Goal: Book appointment/travel/reservation

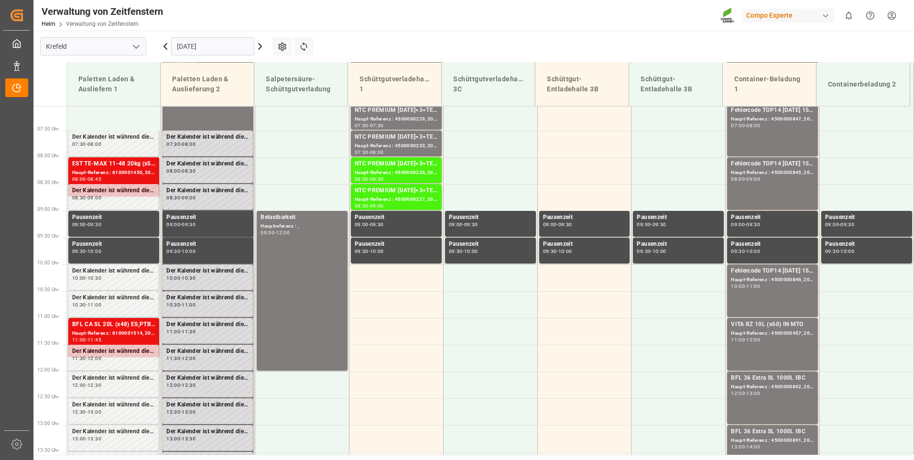
scroll to position [379, 0]
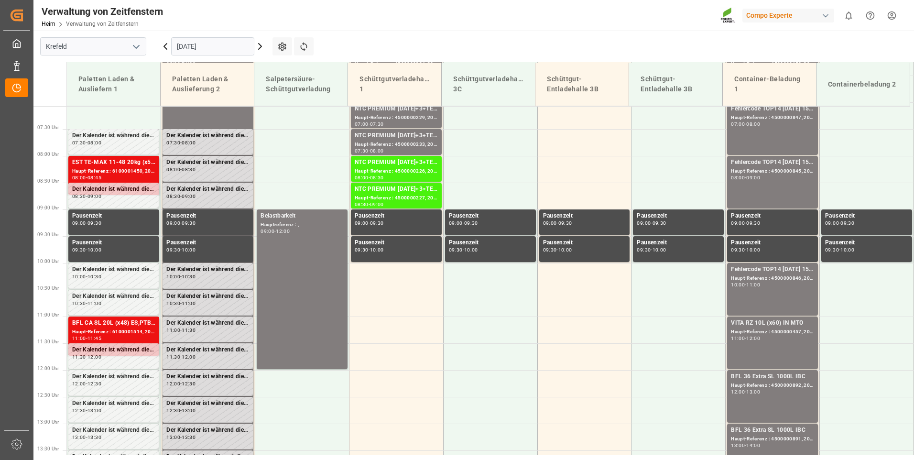
click at [250, 46] on input "[DATE]" at bounding box center [212, 46] width 83 height 18
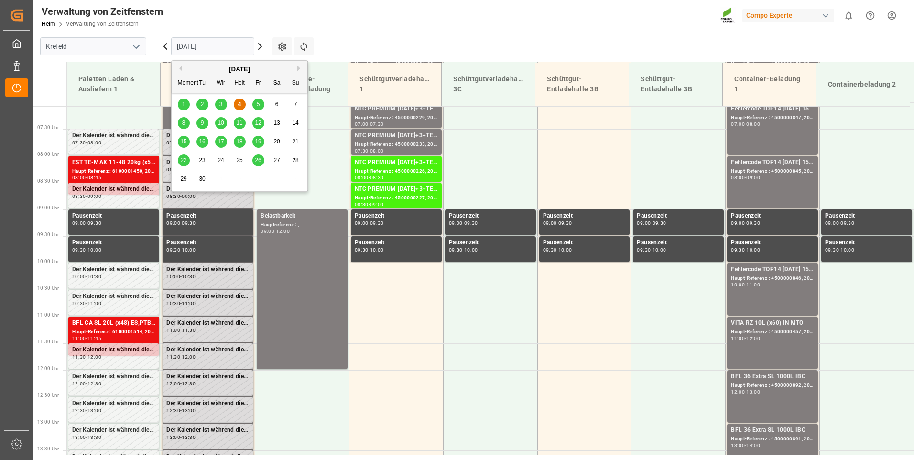
click at [179, 119] on div "8" at bounding box center [184, 123] width 12 height 11
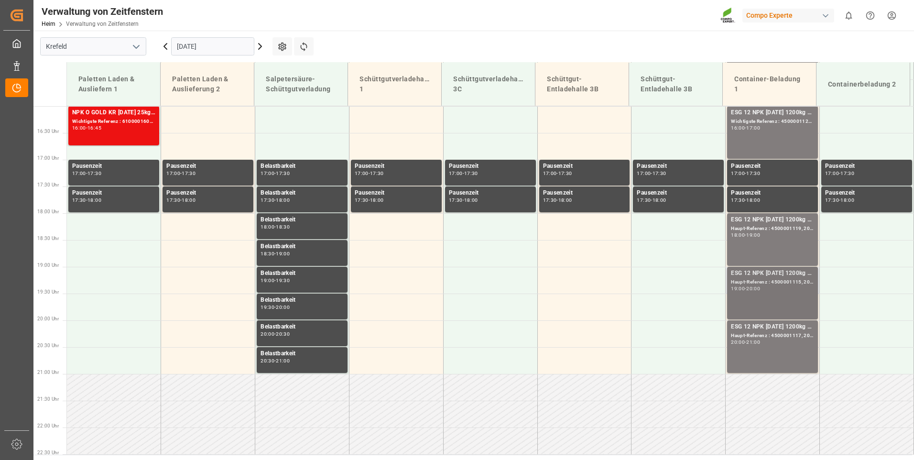
scroll to position [761, 0]
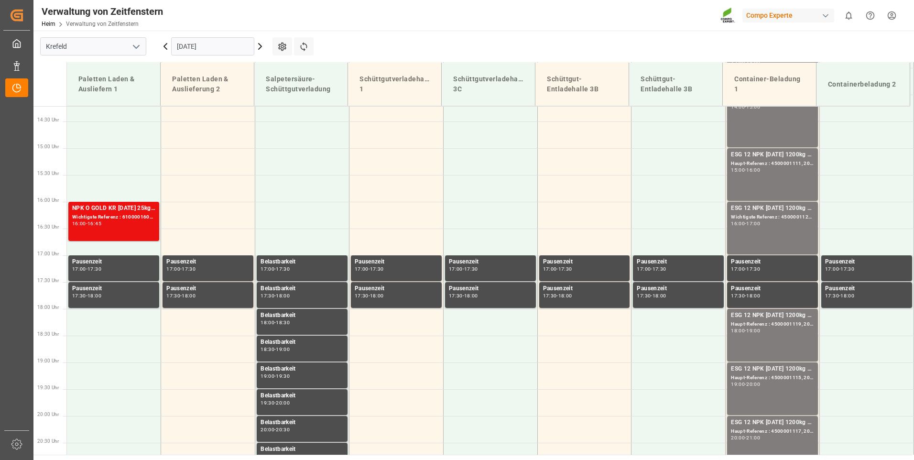
click at [223, 50] on input "[DATE]" at bounding box center [212, 46] width 83 height 18
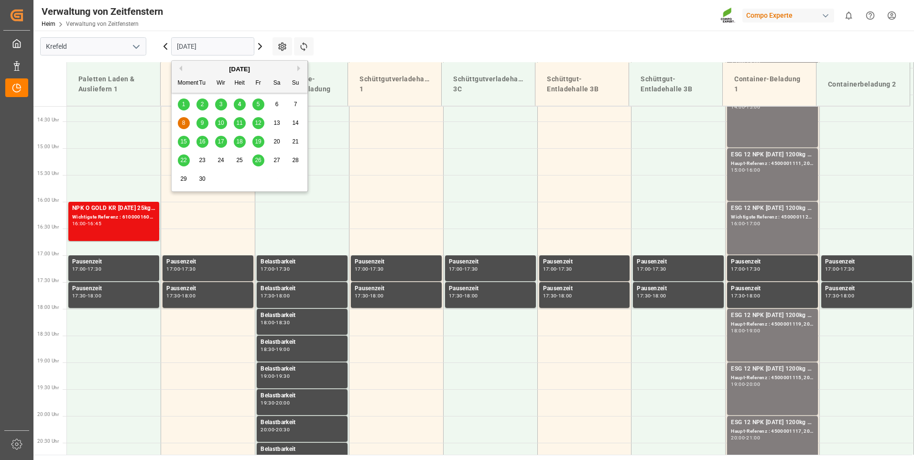
click at [199, 126] on div "9" at bounding box center [202, 123] width 12 height 11
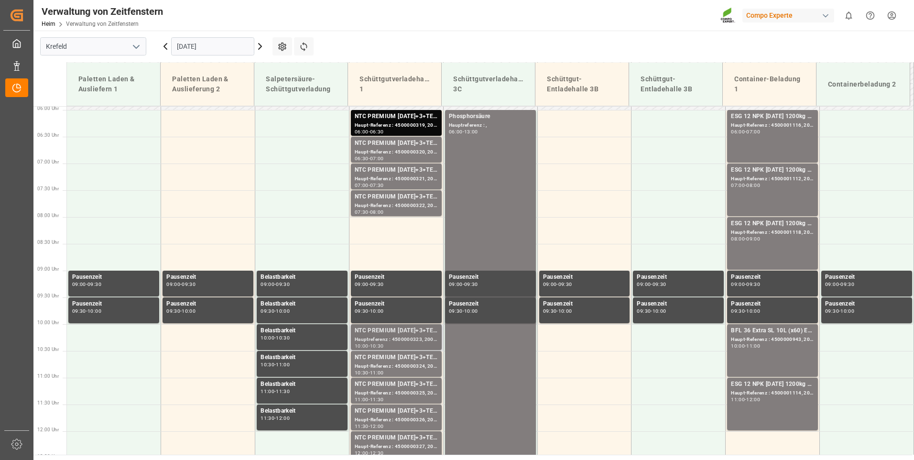
scroll to position [187, 0]
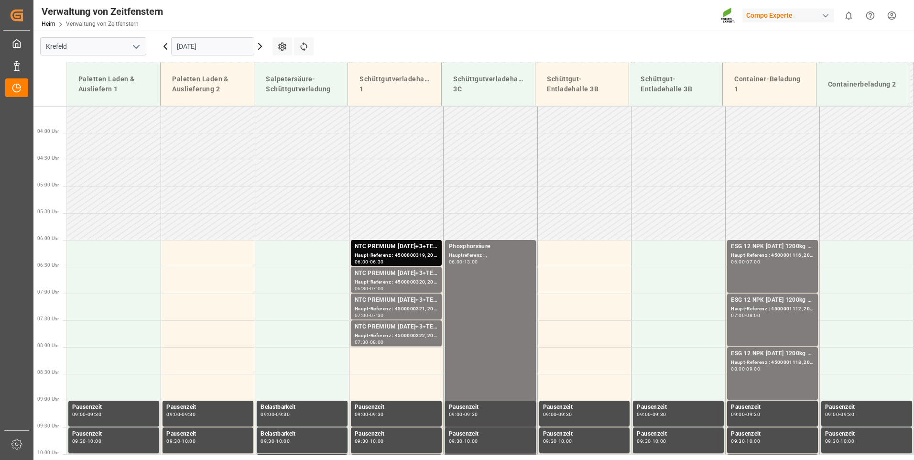
click at [232, 50] on input "[DATE]" at bounding box center [212, 46] width 83 height 18
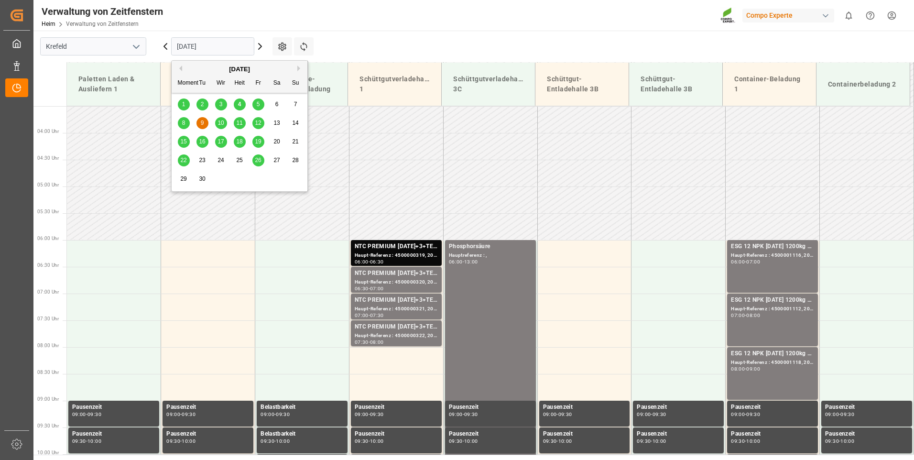
click at [217, 124] on span "10" at bounding box center [220, 122] width 6 height 7
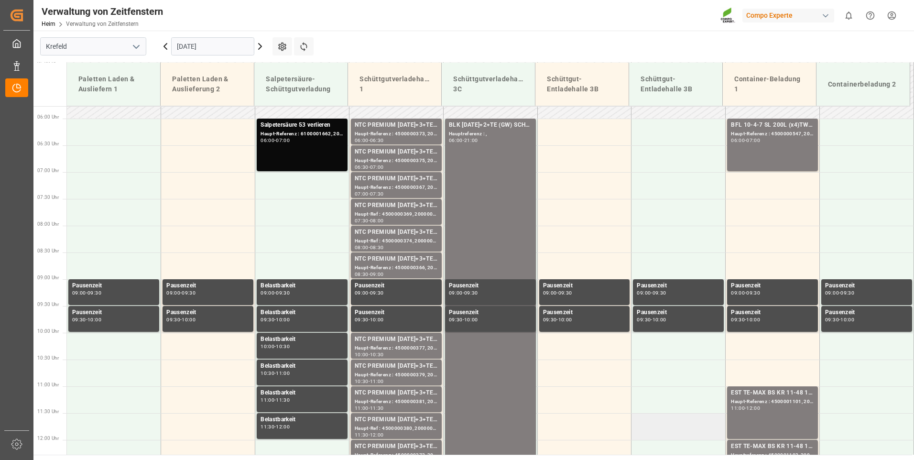
scroll to position [193, 0]
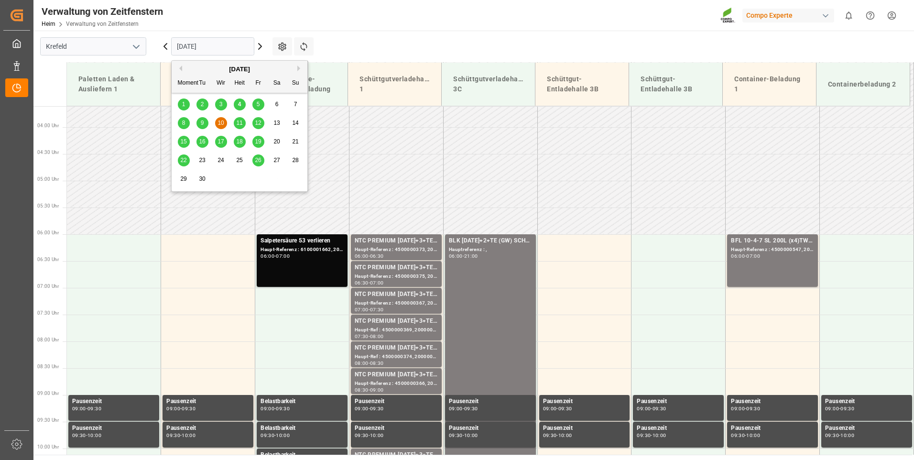
click at [226, 48] on input "[DATE]" at bounding box center [212, 46] width 83 height 18
click at [243, 121] on div "11" at bounding box center [240, 123] width 12 height 11
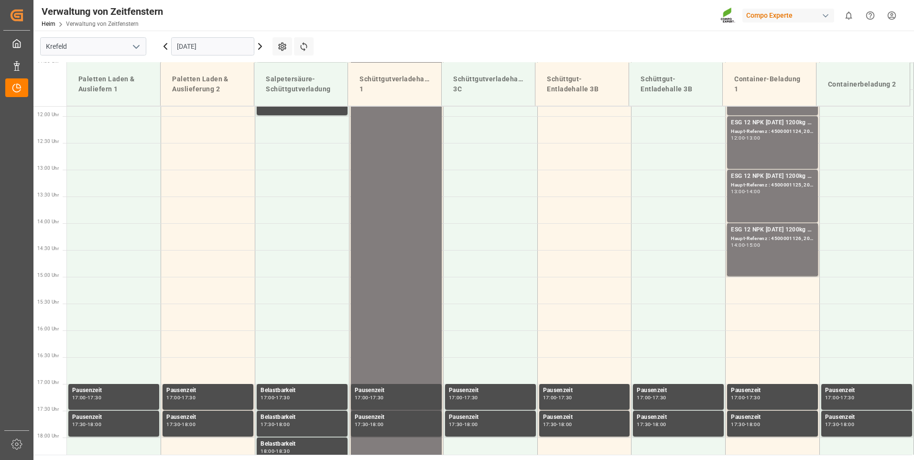
scroll to position [623, 0]
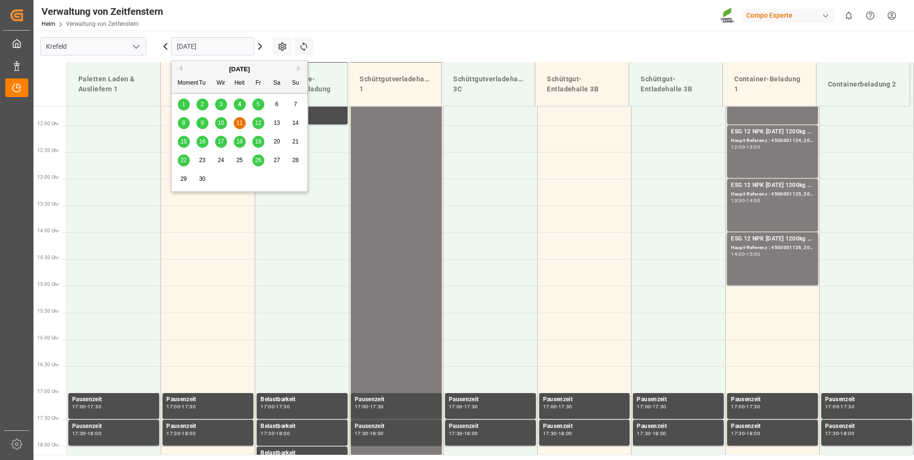
click at [223, 49] on input "[DATE]" at bounding box center [212, 46] width 83 height 18
click at [261, 125] on span "12" at bounding box center [258, 122] width 6 height 7
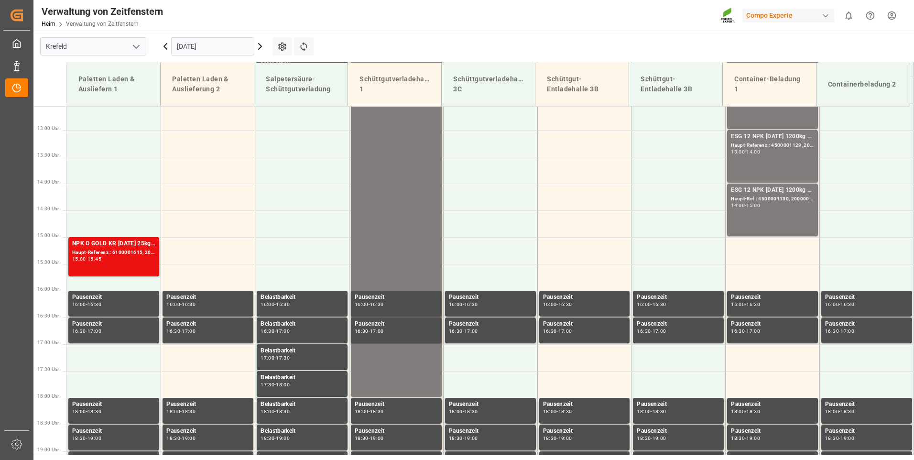
scroll to position [671, 0]
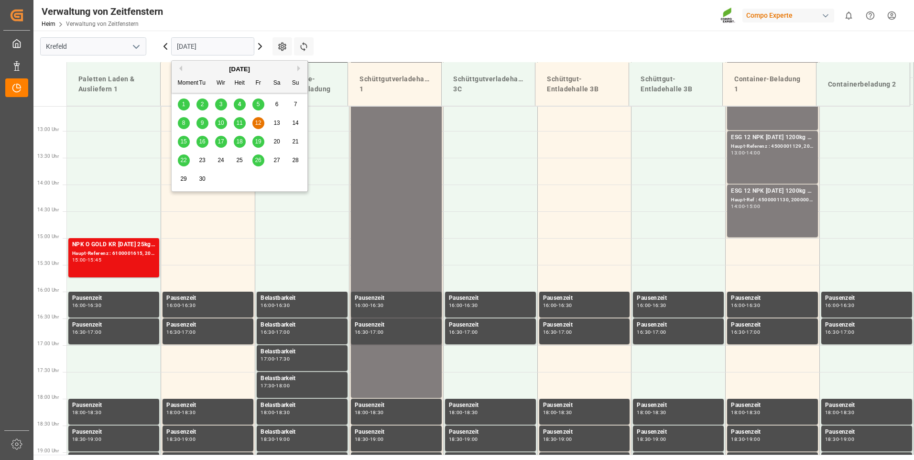
click at [216, 46] on input "[DATE]" at bounding box center [212, 46] width 83 height 18
click at [184, 120] on span "8" at bounding box center [183, 122] width 3 height 7
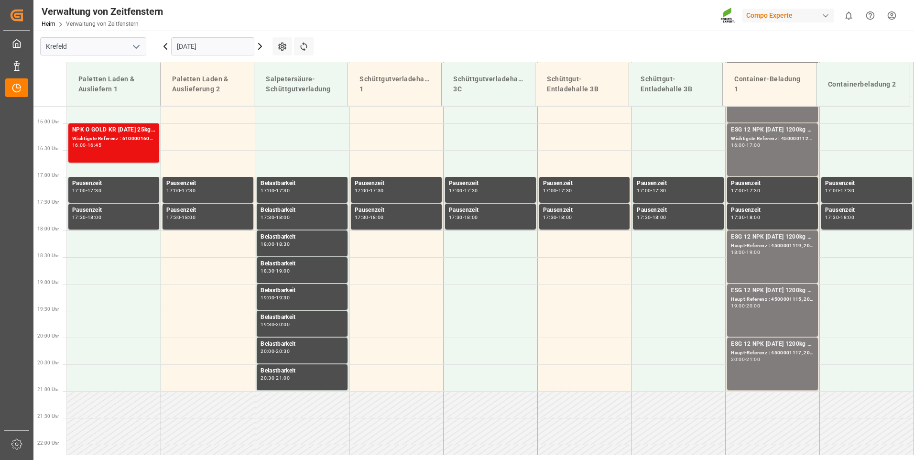
scroll to position [862, 0]
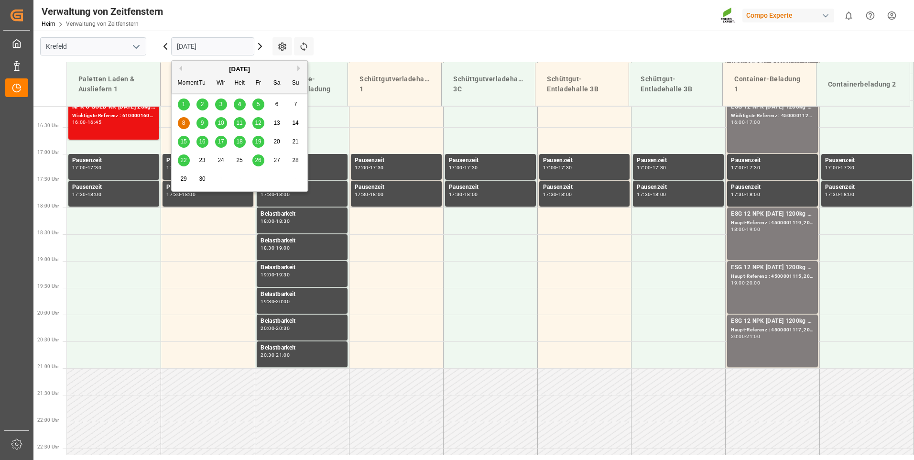
click at [221, 48] on input "[DATE]" at bounding box center [212, 46] width 83 height 18
click at [207, 125] on div "9" at bounding box center [202, 123] width 12 height 11
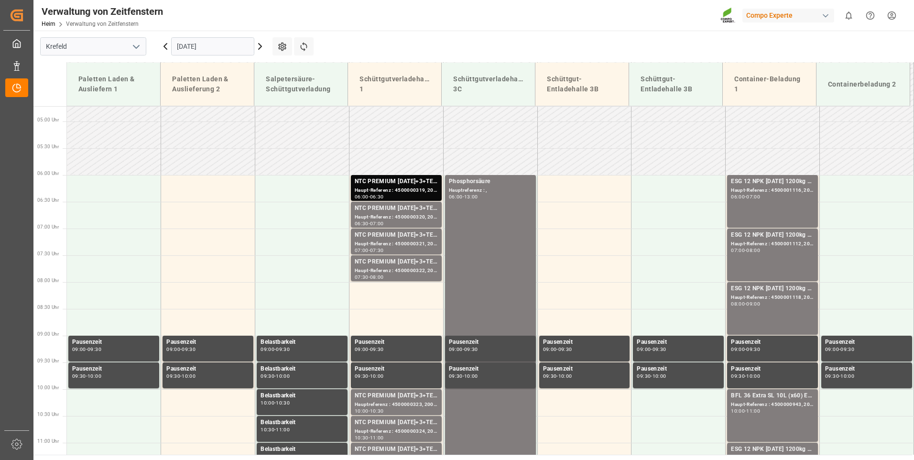
scroll to position [241, 0]
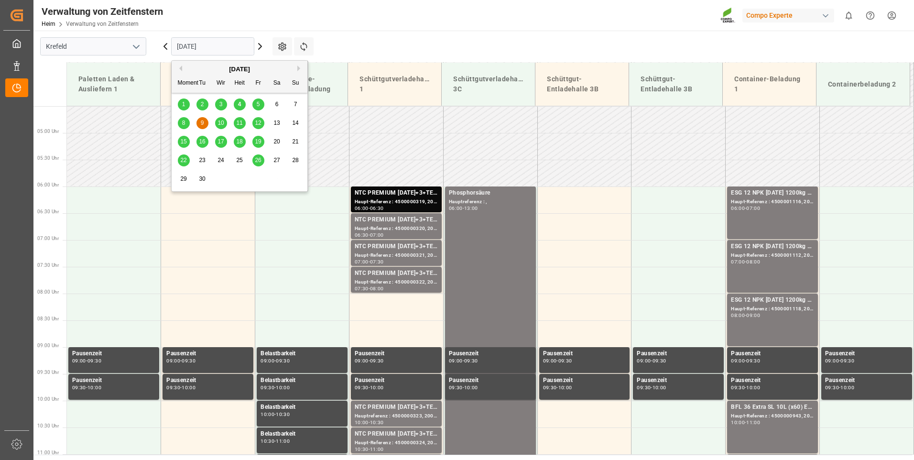
click at [234, 43] on input "[DATE]" at bounding box center [212, 46] width 83 height 18
click at [184, 123] on span "8" at bounding box center [183, 122] width 3 height 7
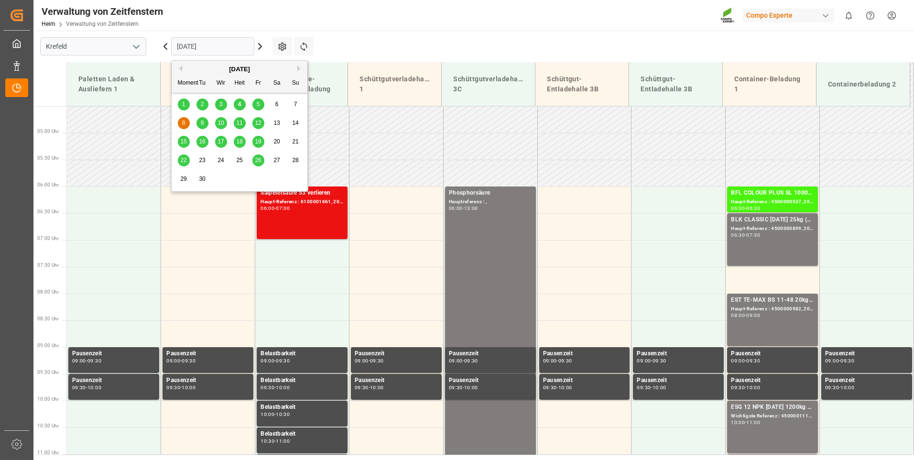
click at [223, 45] on input "[DATE]" at bounding box center [212, 46] width 83 height 18
click at [202, 123] on span "9" at bounding box center [202, 122] width 3 height 7
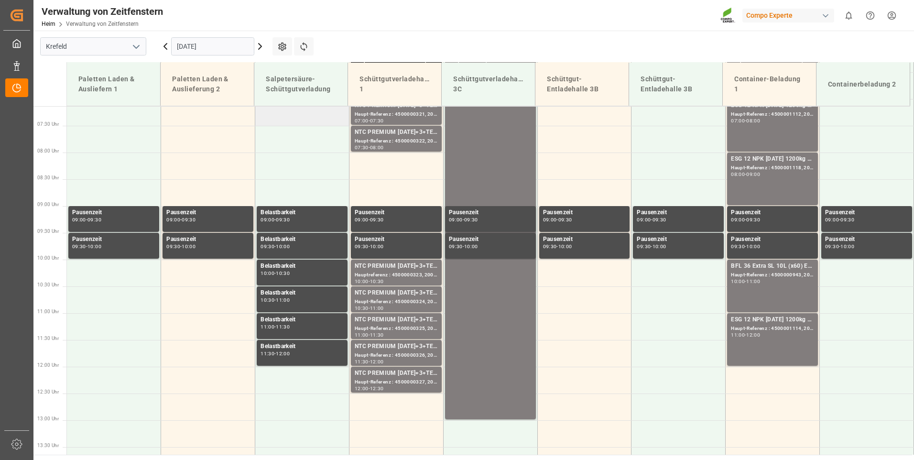
scroll to position [337, 0]
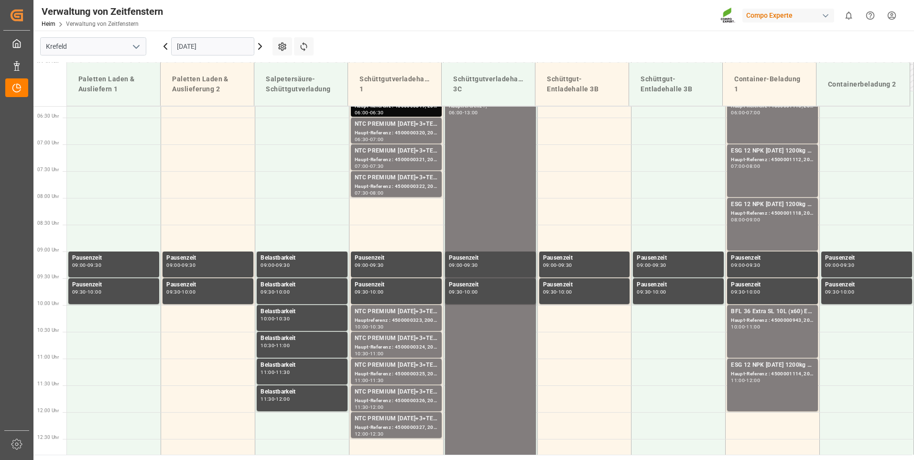
click at [217, 47] on input "[DATE]" at bounding box center [212, 46] width 83 height 18
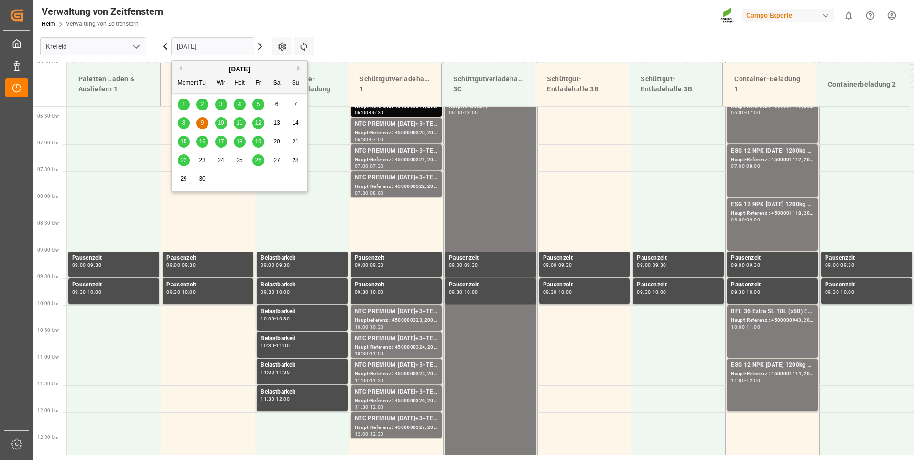
click at [187, 123] on div "8" at bounding box center [184, 123] width 12 height 11
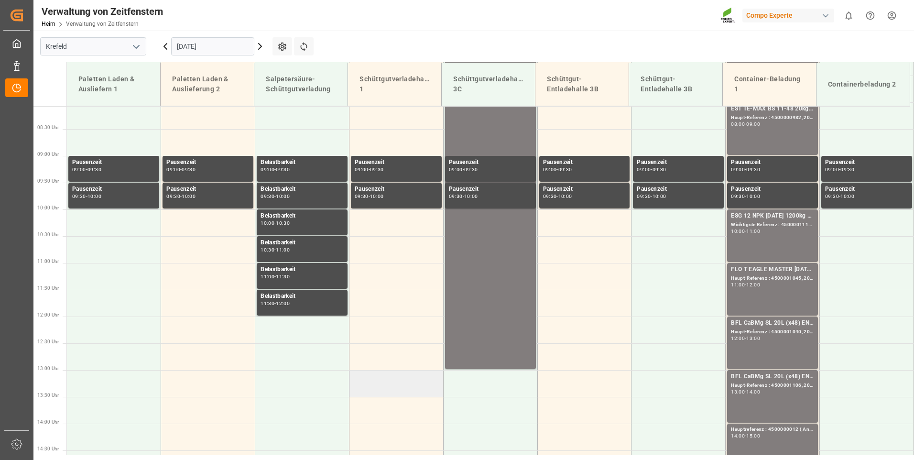
scroll to position [193, 0]
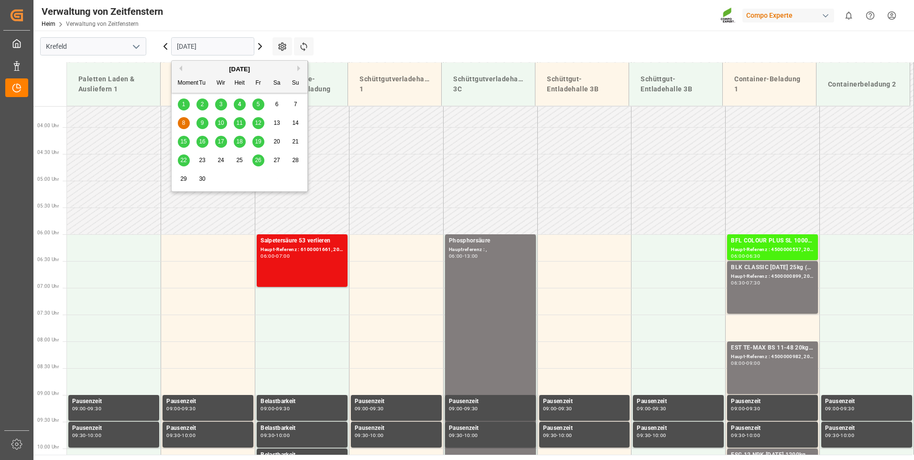
click at [234, 47] on input "[DATE]" at bounding box center [212, 46] width 83 height 18
click at [203, 121] on span "9" at bounding box center [202, 122] width 3 height 7
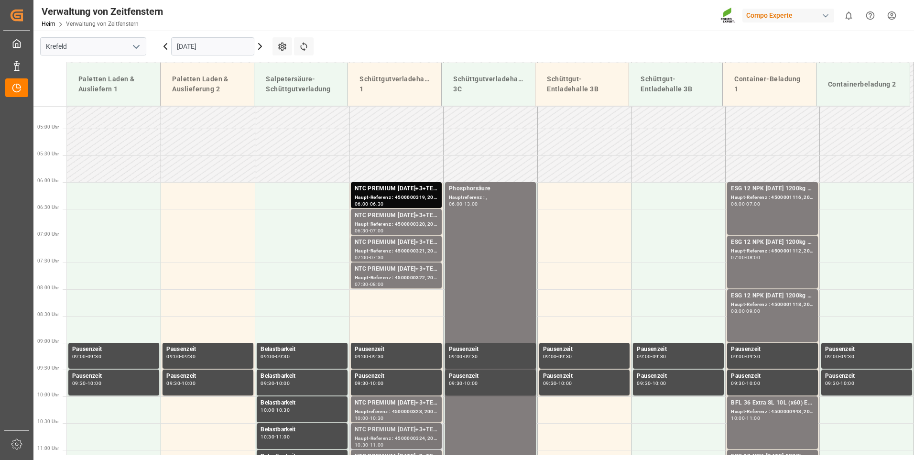
scroll to position [241, 0]
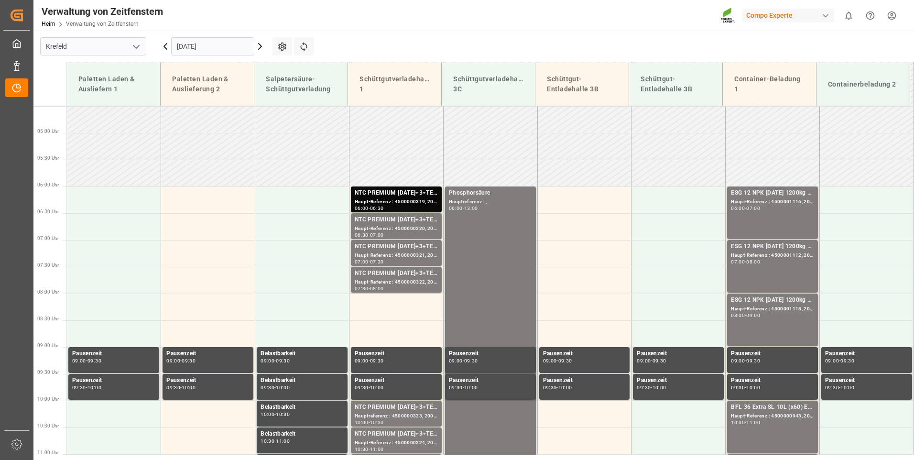
click at [233, 45] on input "[DATE]" at bounding box center [212, 46] width 83 height 18
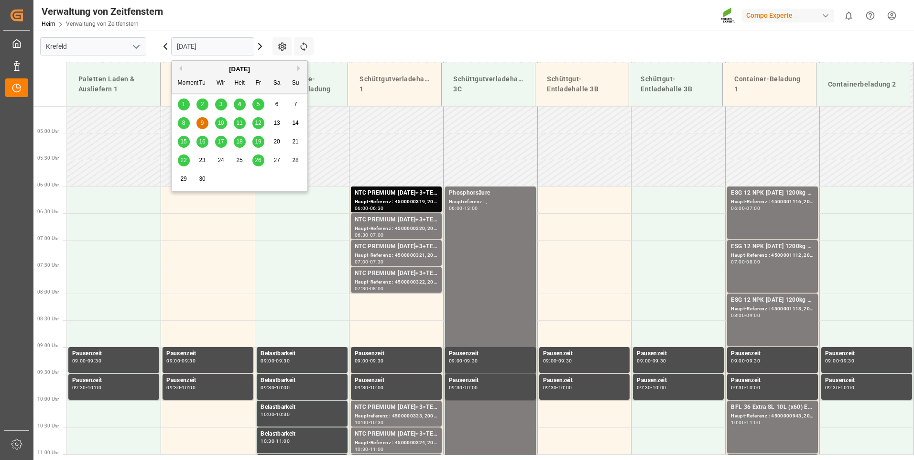
click at [220, 122] on span "10" at bounding box center [220, 122] width 6 height 7
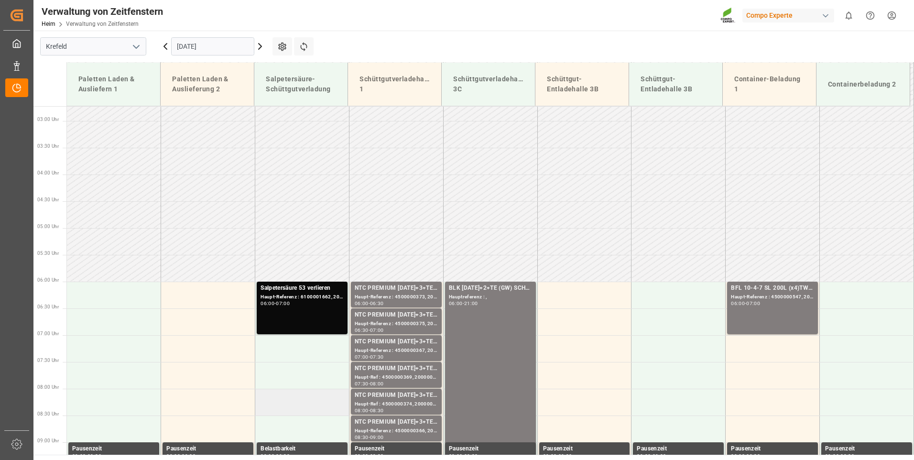
scroll to position [145, 0]
click at [476, 299] on div "Hauptreferenz : ," at bounding box center [490, 297] width 83 height 8
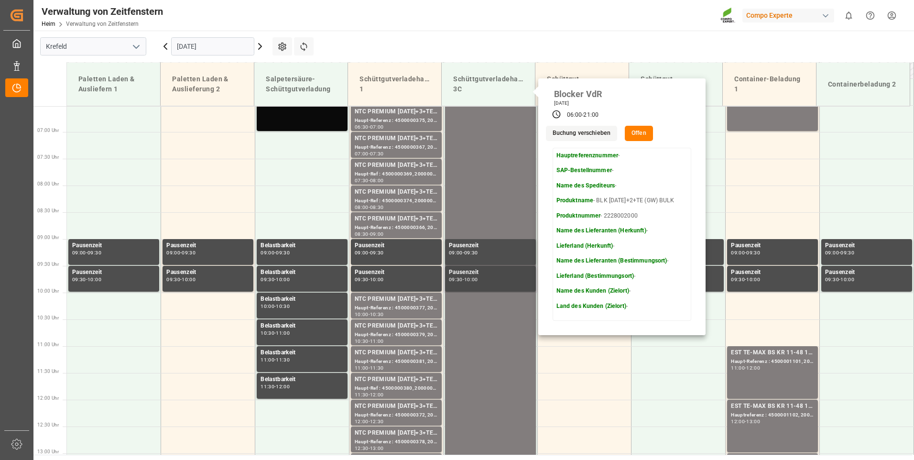
scroll to position [337, 0]
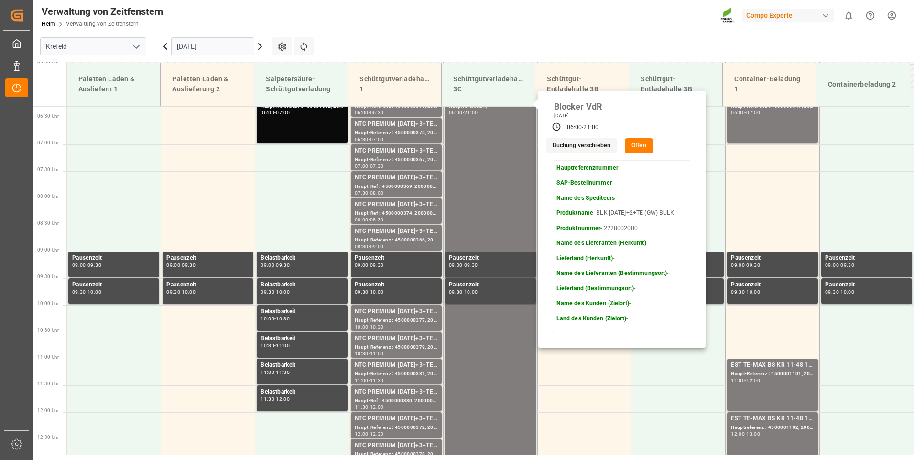
click at [235, 49] on input "[DATE]" at bounding box center [212, 46] width 83 height 18
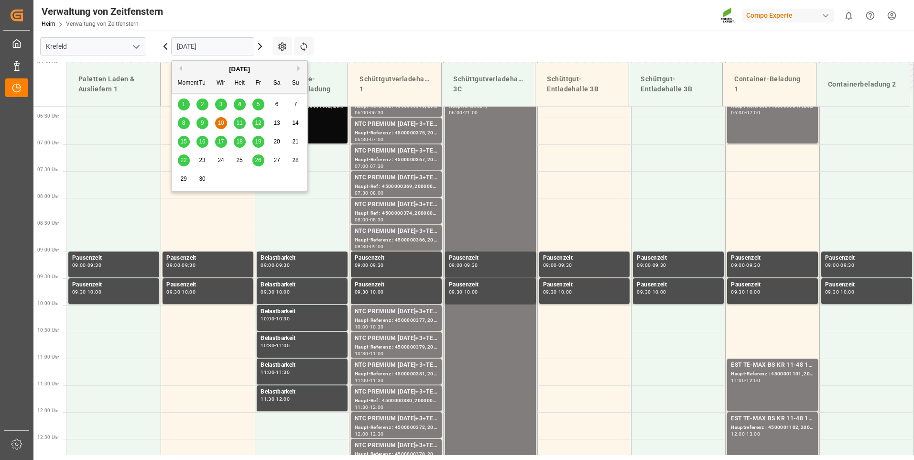
click at [241, 120] on span "11" at bounding box center [239, 122] width 6 height 7
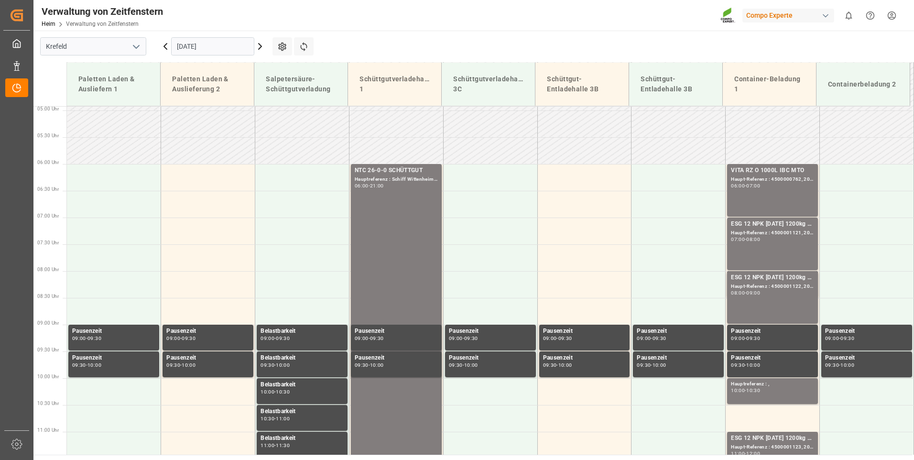
scroll to position [241, 0]
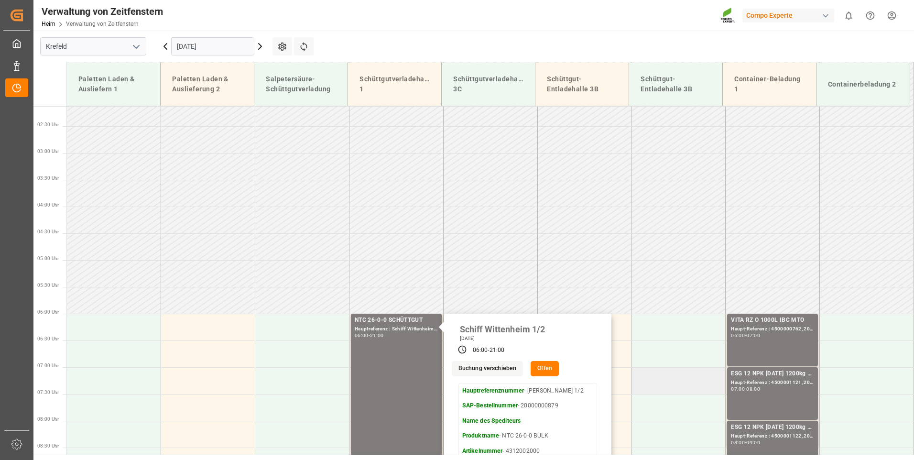
scroll to position [98, 0]
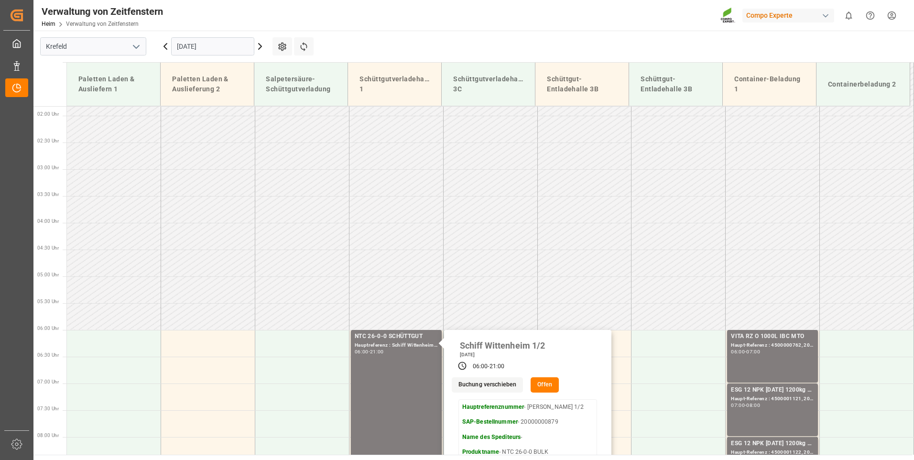
click at [226, 47] on input "[DATE]" at bounding box center [212, 46] width 83 height 18
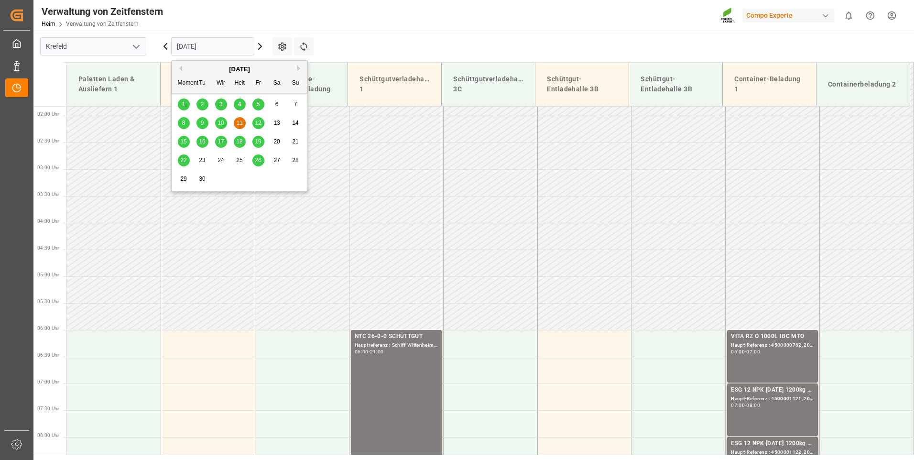
click at [257, 121] on span "12" at bounding box center [258, 122] width 6 height 7
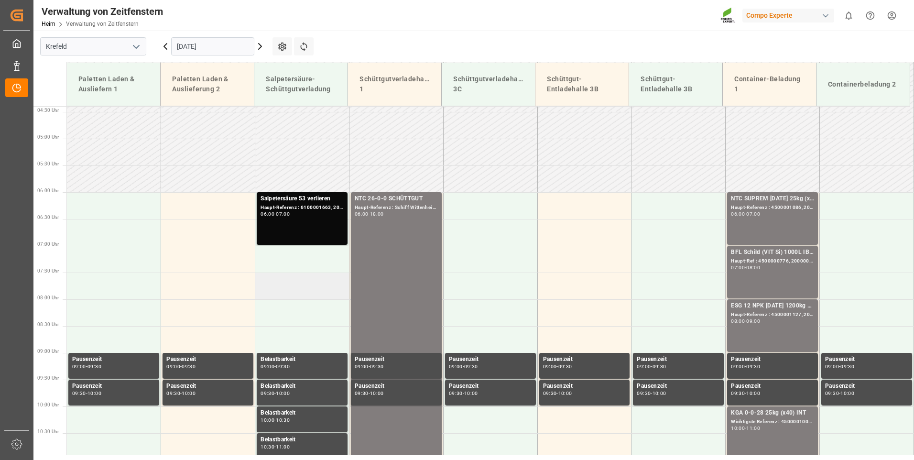
scroll to position [241, 0]
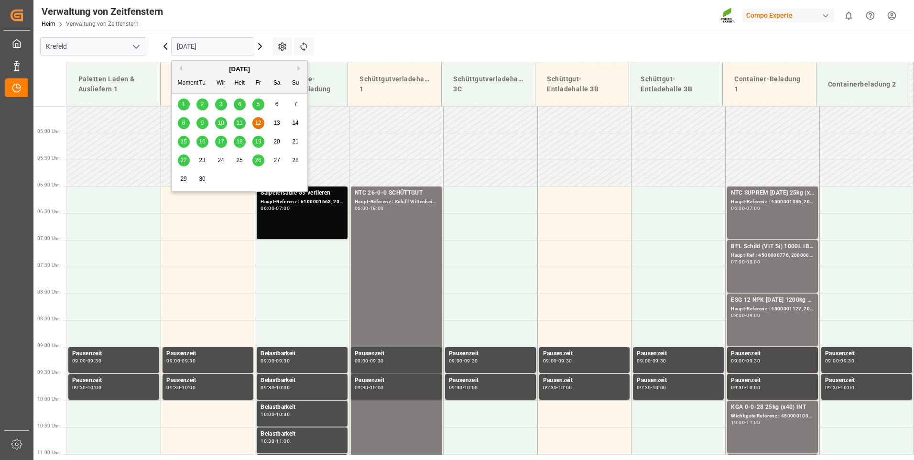
click at [234, 47] on input "[DATE]" at bounding box center [212, 46] width 83 height 18
click at [242, 123] on span "11" at bounding box center [239, 122] width 6 height 7
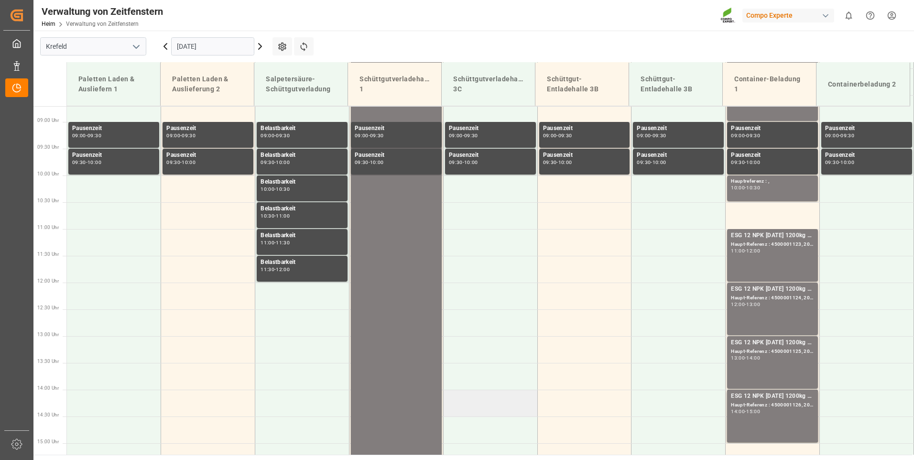
scroll to position [480, 0]
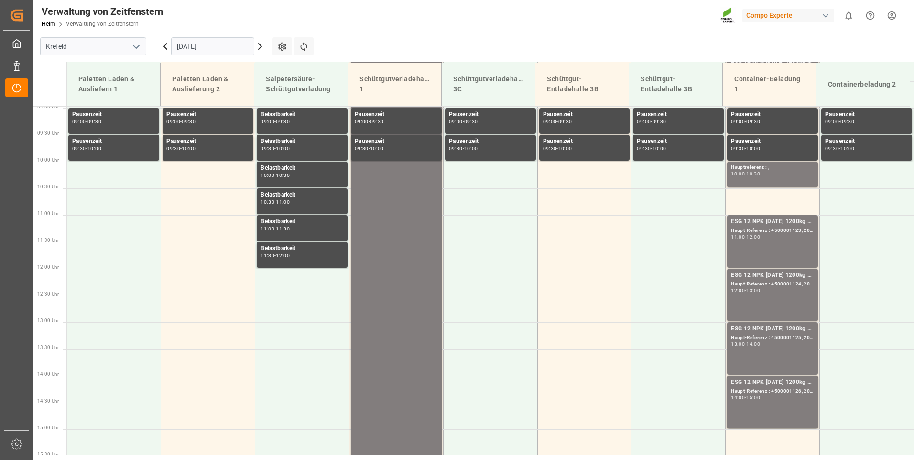
click at [243, 44] on input "[DATE]" at bounding box center [212, 46] width 83 height 18
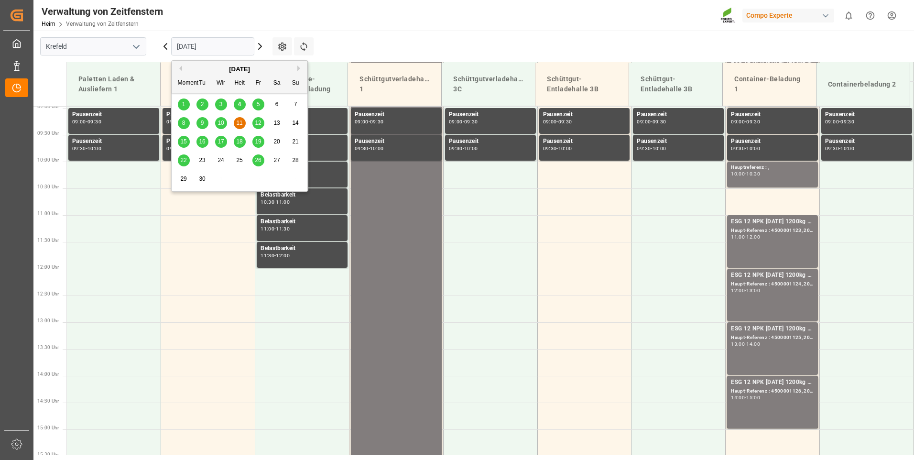
click at [257, 123] on span "12" at bounding box center [258, 122] width 6 height 7
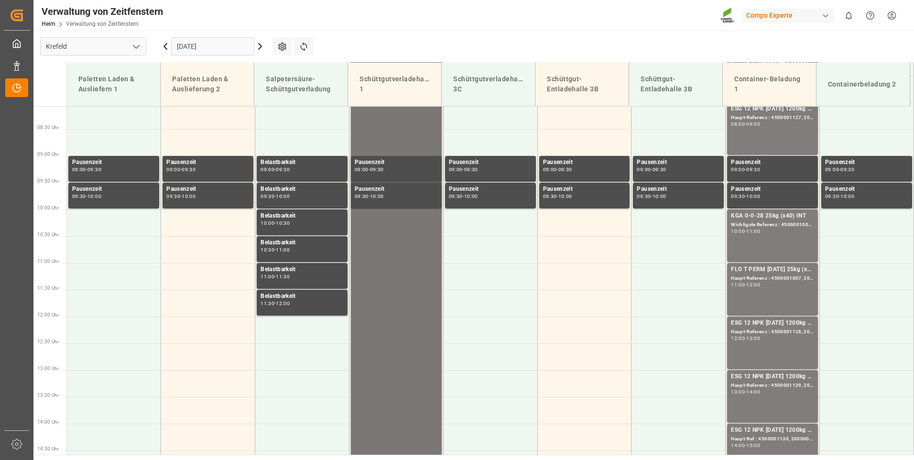
scroll to position [241, 0]
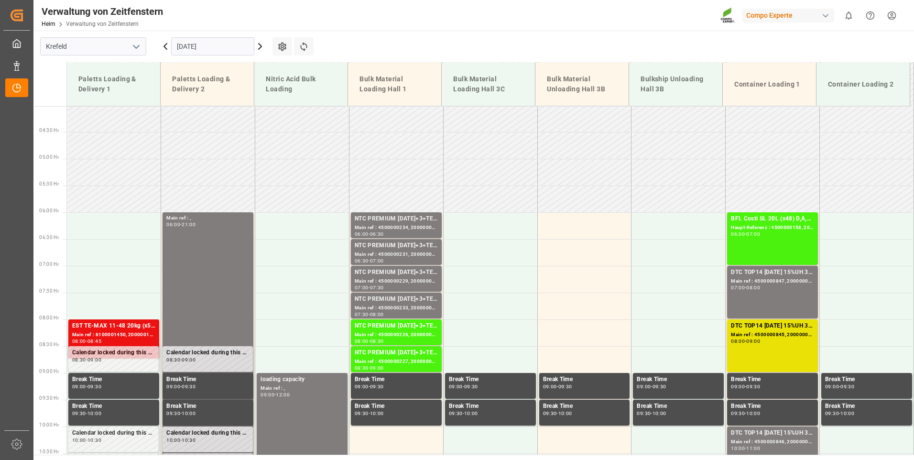
scroll to position [432, 0]
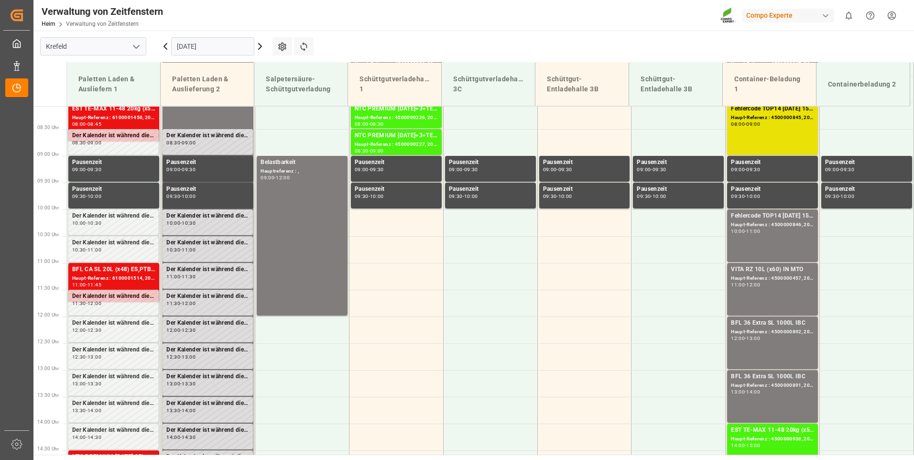
click at [229, 44] on input "[DATE]" at bounding box center [212, 46] width 83 height 18
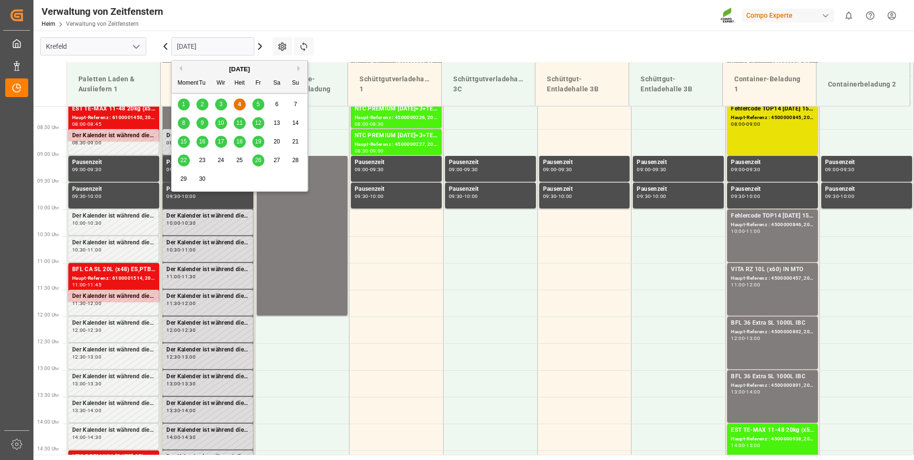
click at [258, 124] on span "12" at bounding box center [258, 122] width 6 height 7
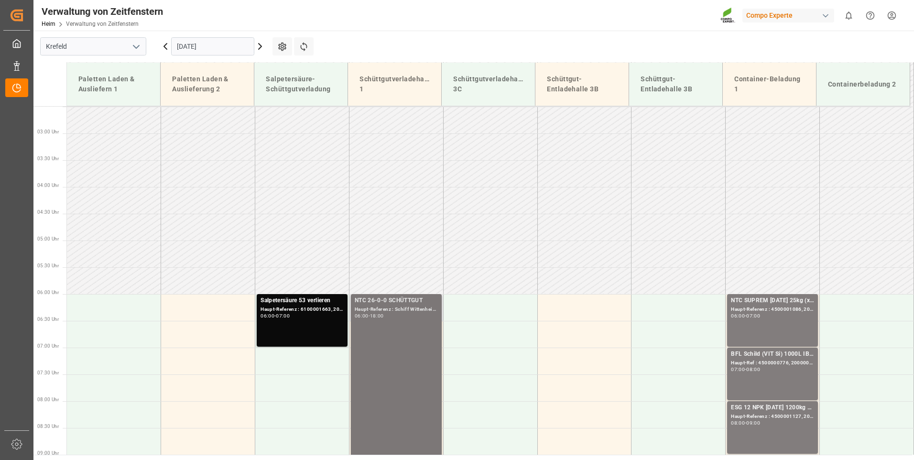
scroll to position [98, 0]
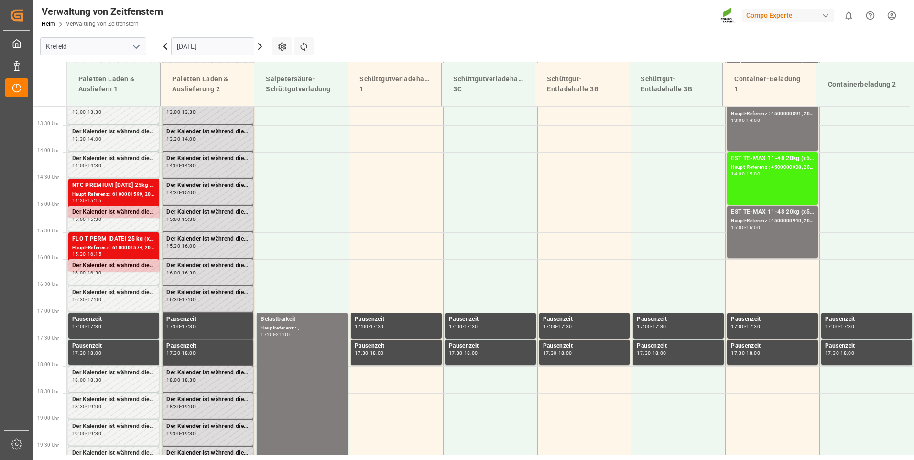
scroll to position [623, 0]
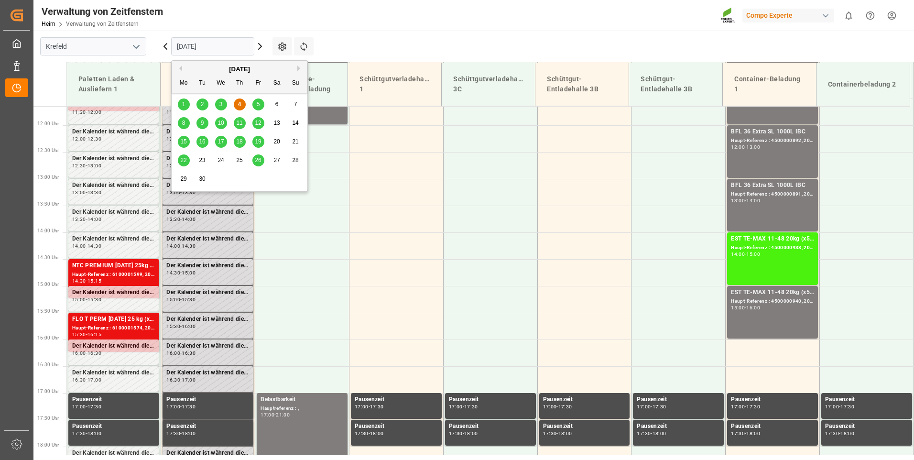
click at [230, 43] on input "[DATE]" at bounding box center [212, 46] width 83 height 18
click at [184, 123] on span "8" at bounding box center [183, 122] width 3 height 7
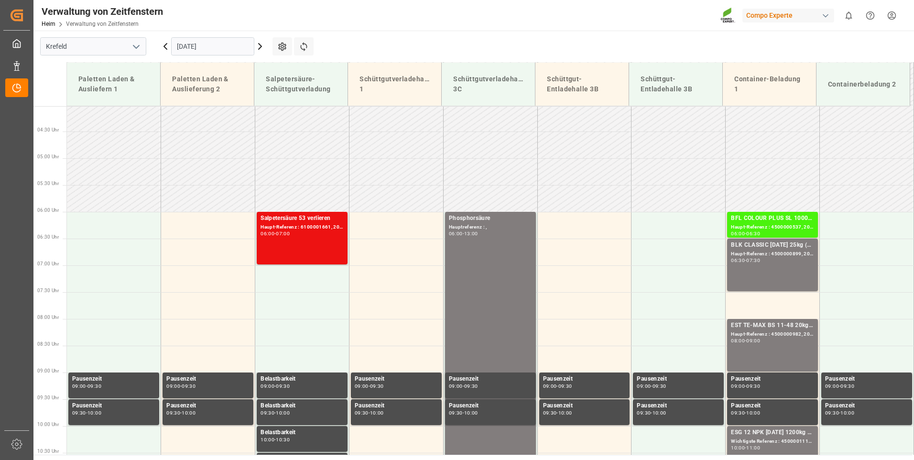
scroll to position [432, 0]
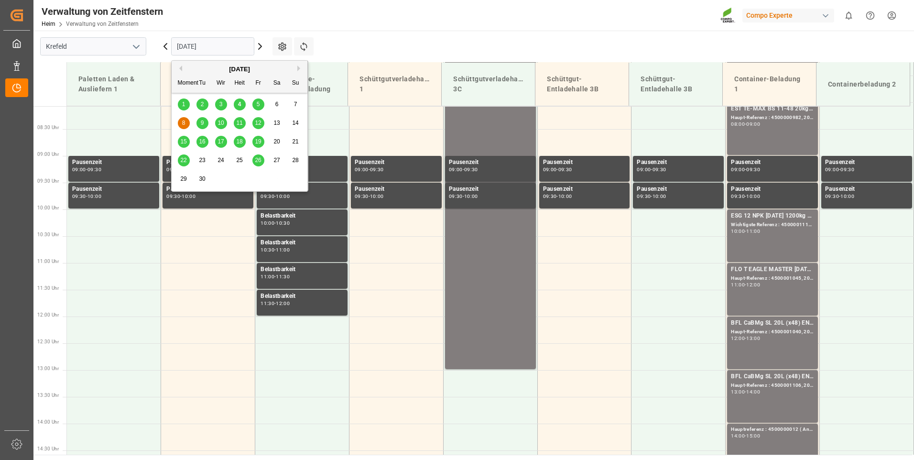
click at [242, 46] on input "[DATE]" at bounding box center [212, 46] width 83 height 18
click at [202, 124] on span "9" at bounding box center [202, 122] width 3 height 7
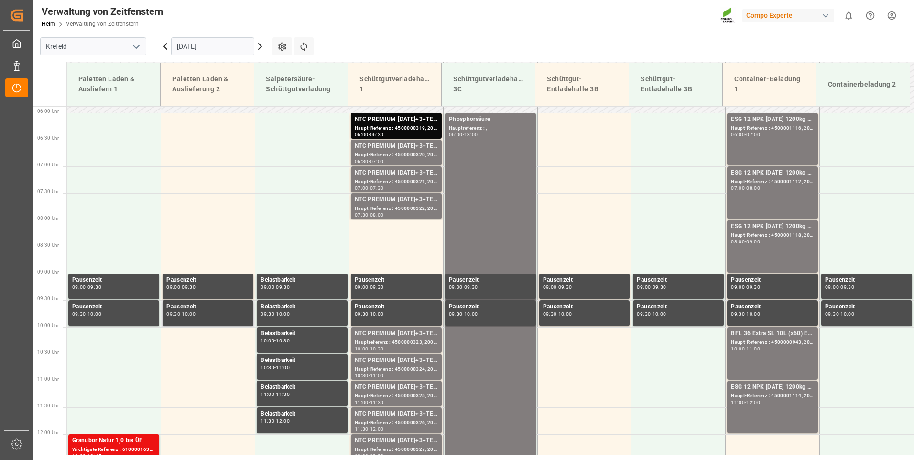
scroll to position [241, 0]
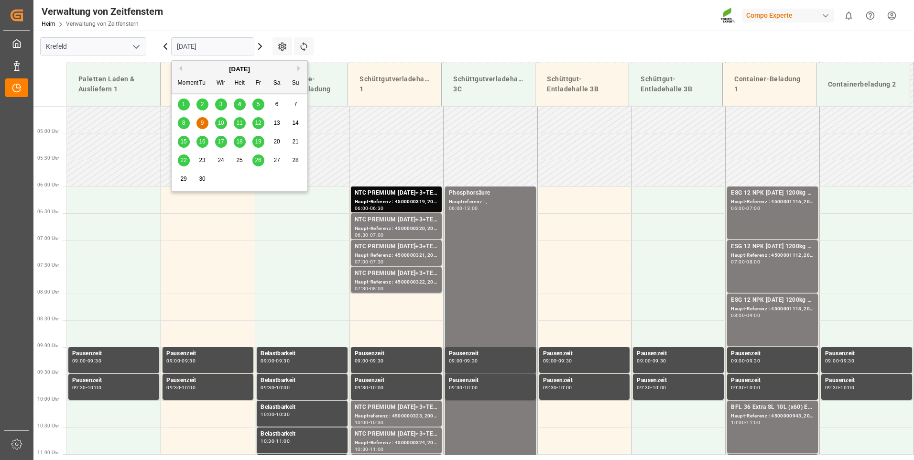
click at [222, 45] on input "[DATE]" at bounding box center [212, 46] width 83 height 18
click at [184, 121] on span "8" at bounding box center [183, 122] width 3 height 7
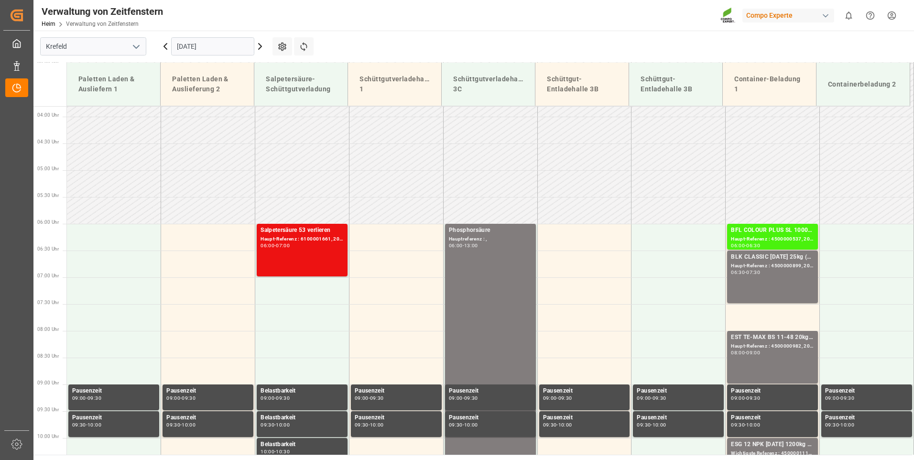
scroll to position [193, 0]
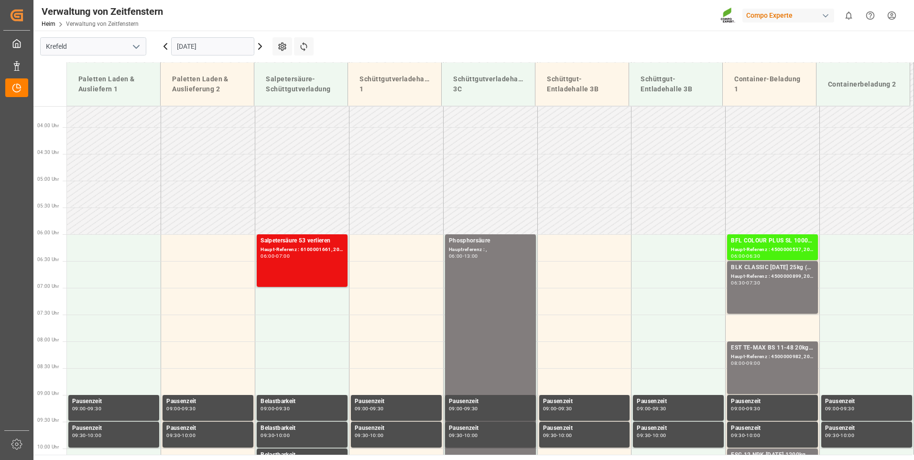
click at [245, 45] on input "[DATE]" at bounding box center [212, 46] width 83 height 18
